Goal: Check status: Check status

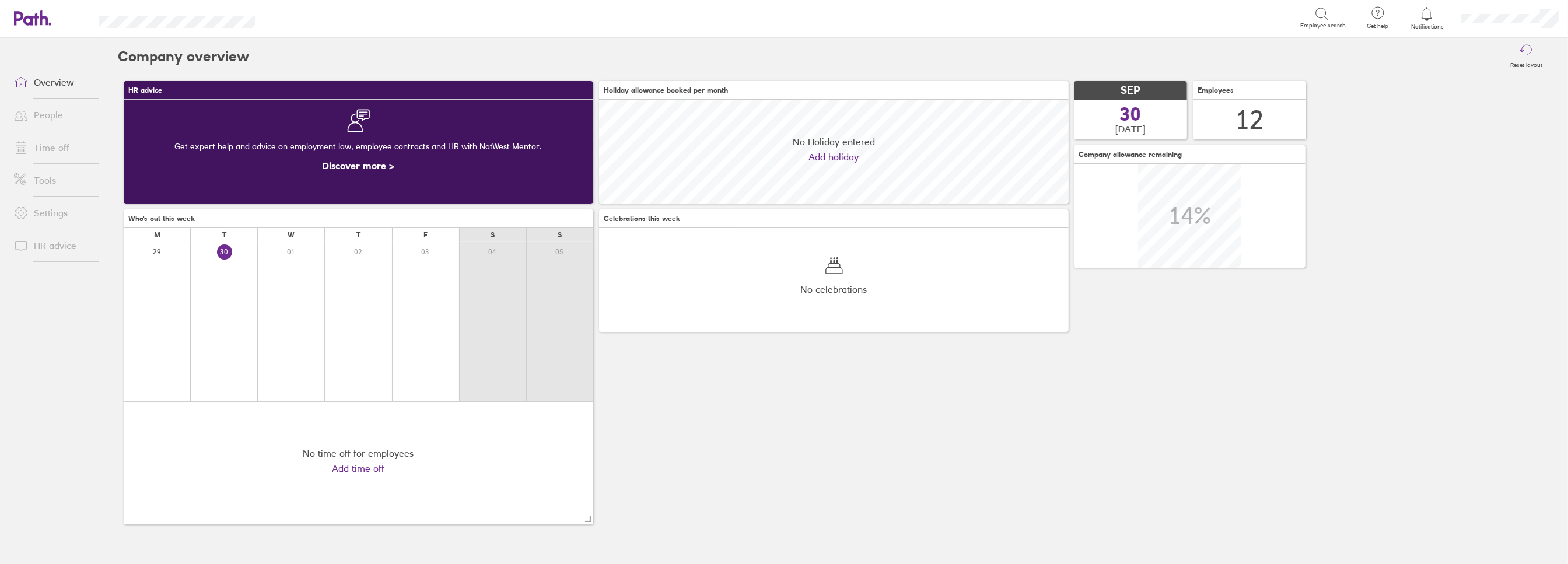
scroll to position [104, 470]
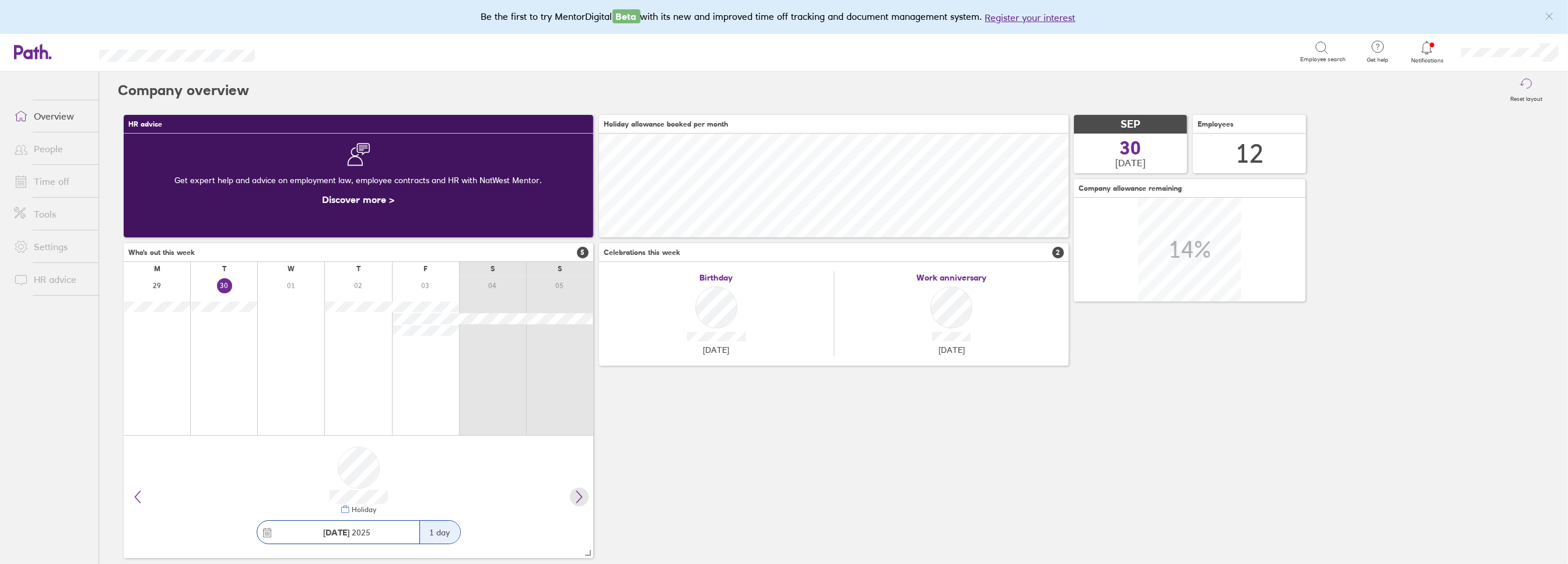
click at [578, 500] on icon at bounding box center [579, 496] width 14 height 14
click at [46, 185] on link "Time off" at bounding box center [51, 181] width 94 height 23
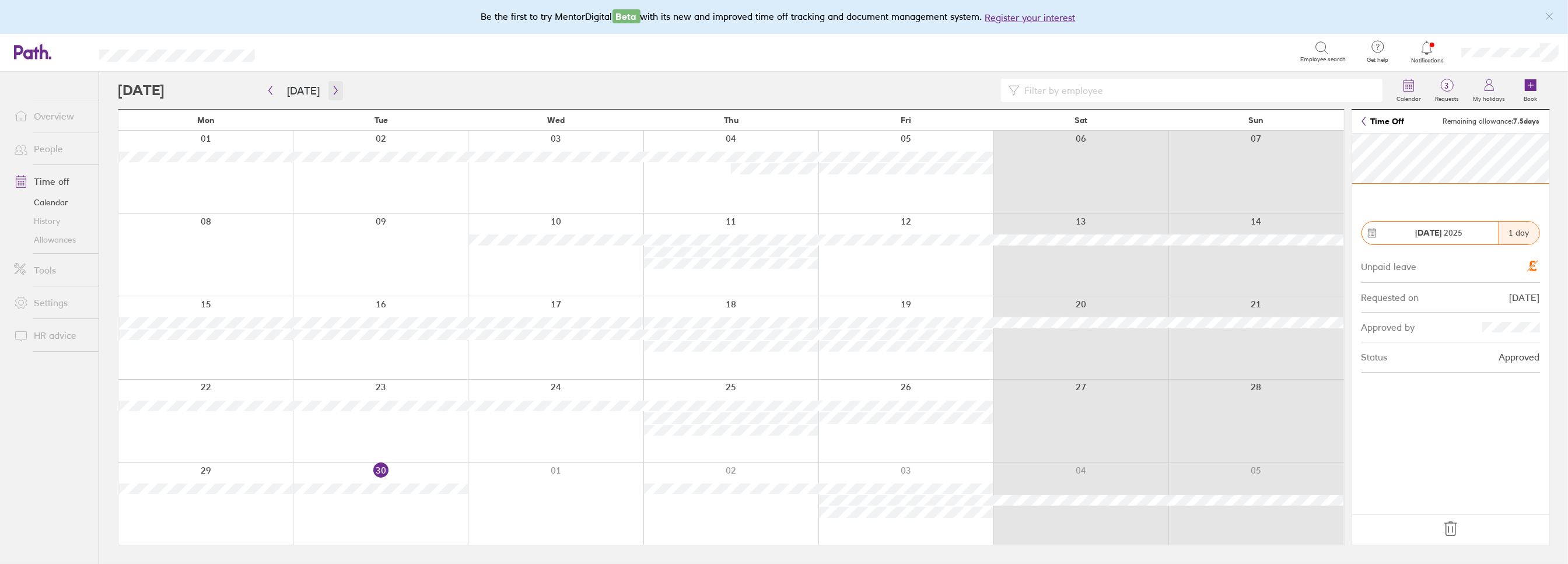
click at [332, 89] on icon "button" at bounding box center [335, 91] width 9 height 10
click at [269, 90] on icon "button" at bounding box center [270, 91] width 9 height 10
click at [271, 90] on icon "button" at bounding box center [270, 91] width 9 height 10
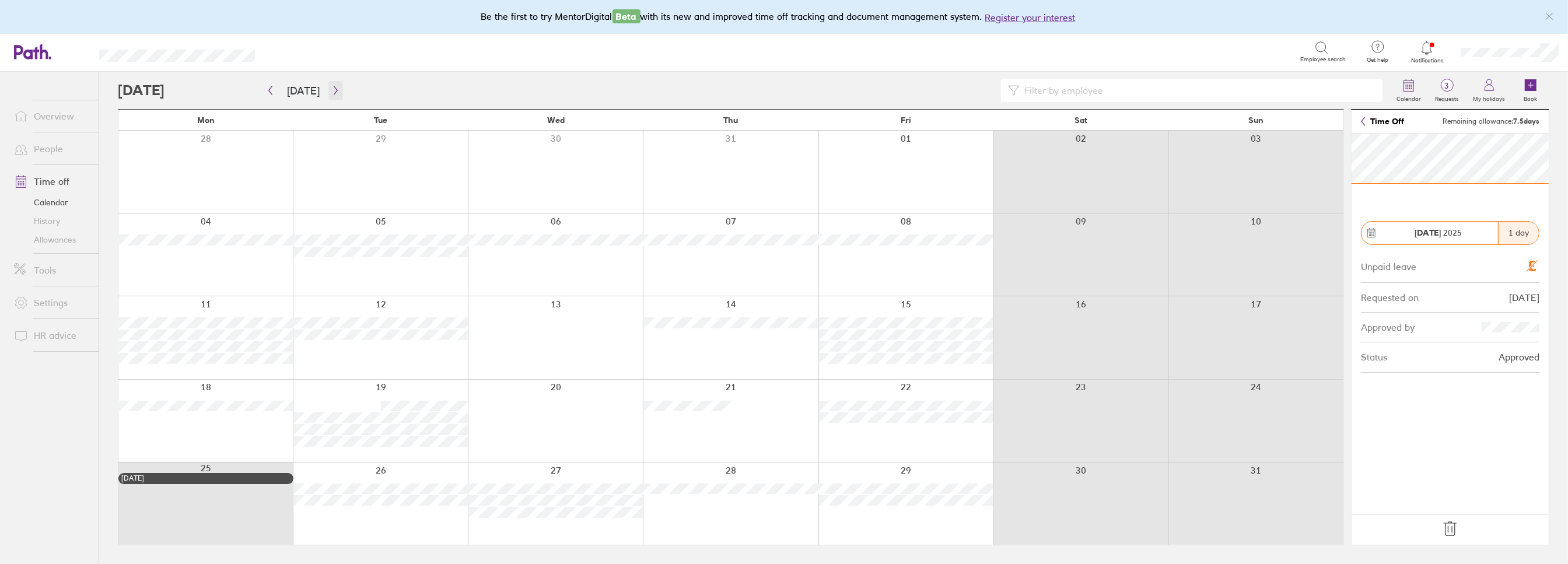
click at [332, 91] on icon "button" at bounding box center [335, 91] width 9 height 10
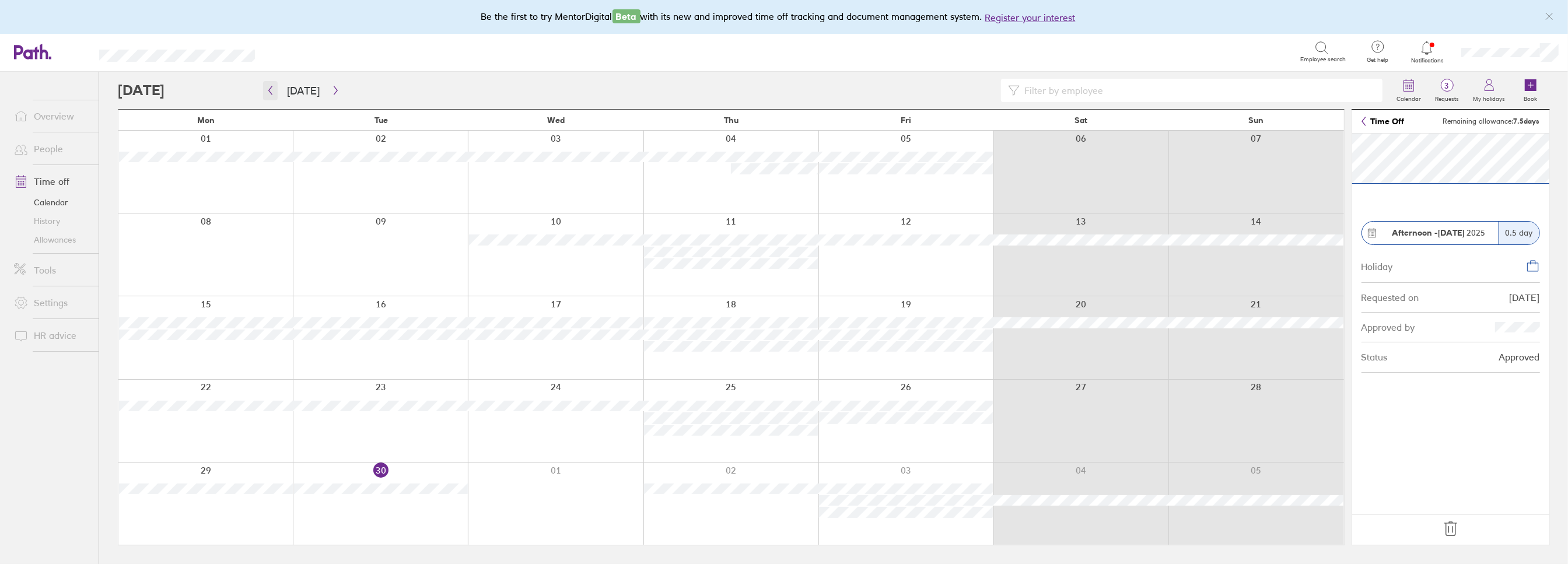
click at [269, 91] on icon "button" at bounding box center [270, 91] width 9 height 10
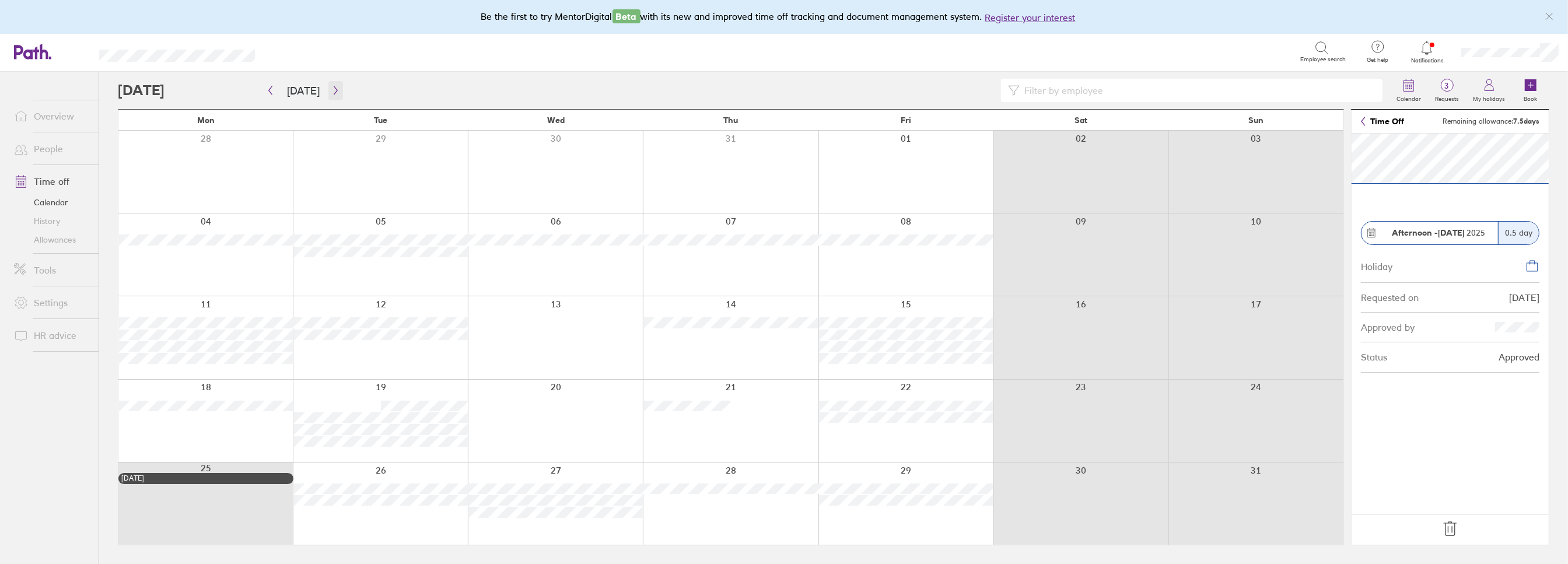
click at [332, 91] on icon "button" at bounding box center [335, 91] width 9 height 10
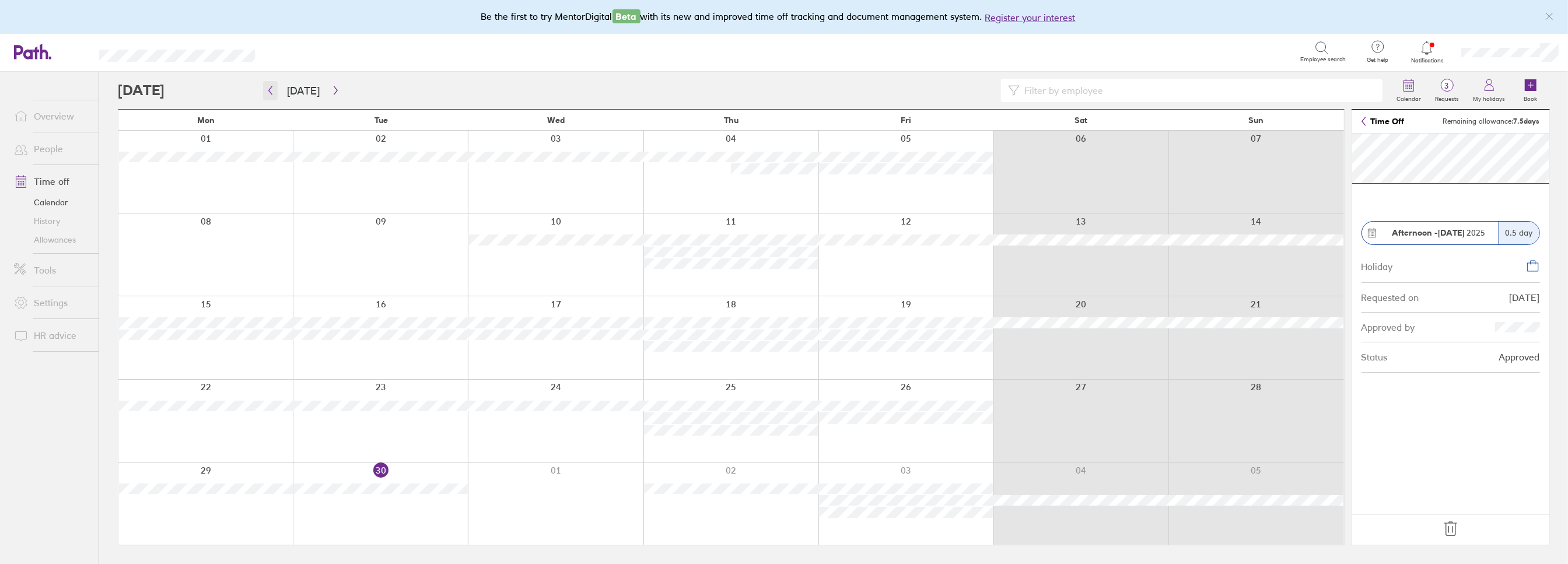
click at [268, 92] on icon "button" at bounding box center [270, 91] width 9 height 10
